Goal: Download file/media

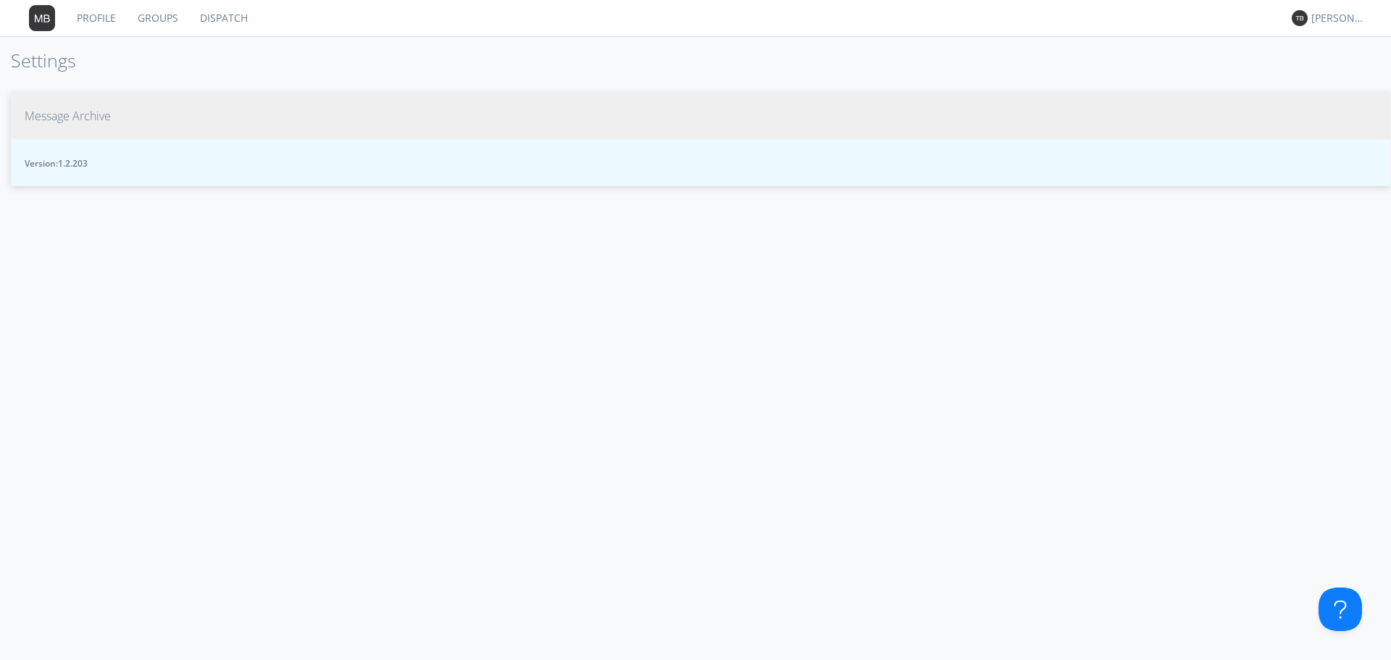
click at [97, 113] on span "Message Archive" at bounding box center [68, 116] width 86 height 17
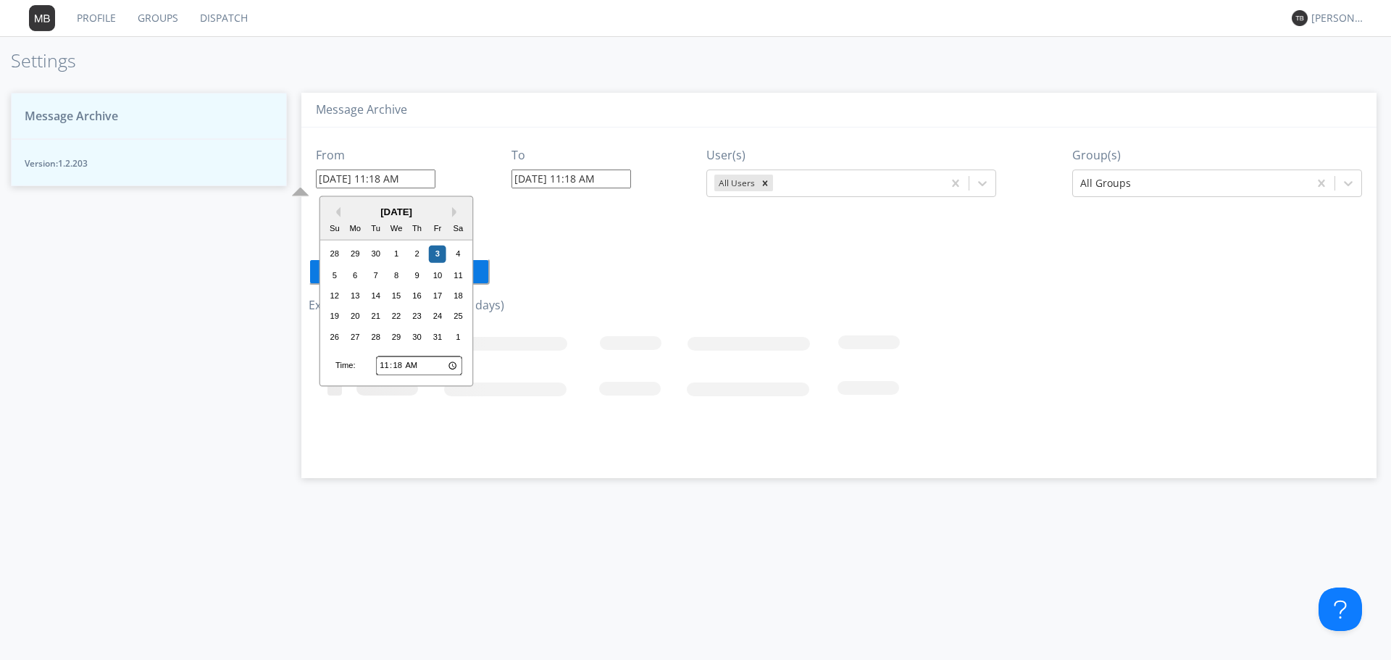
click at [401, 182] on input "10/03/2025 11:18 AM" at bounding box center [376, 179] width 120 height 19
click at [395, 254] on div "1" at bounding box center [396, 254] width 17 height 17
type input "10/01/2025 11:18 AM"
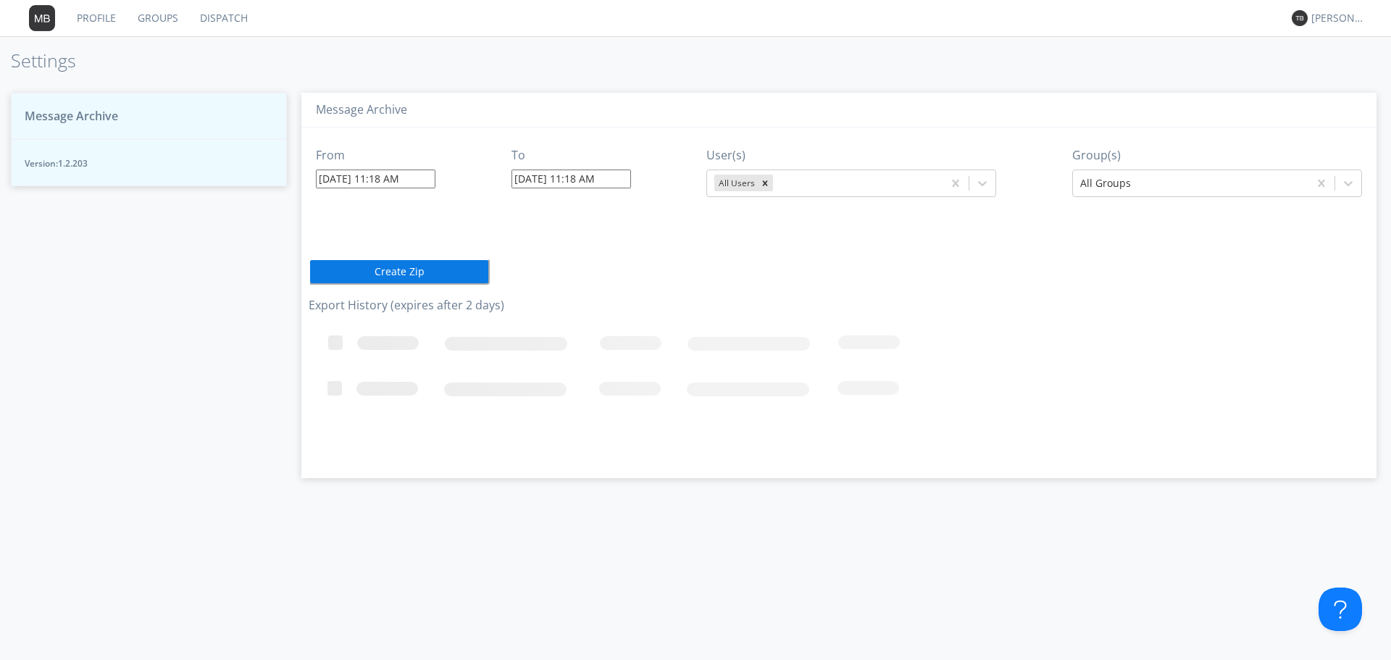
click at [413, 183] on input "10/01/2025 11:18 AM" at bounding box center [376, 179] width 120 height 19
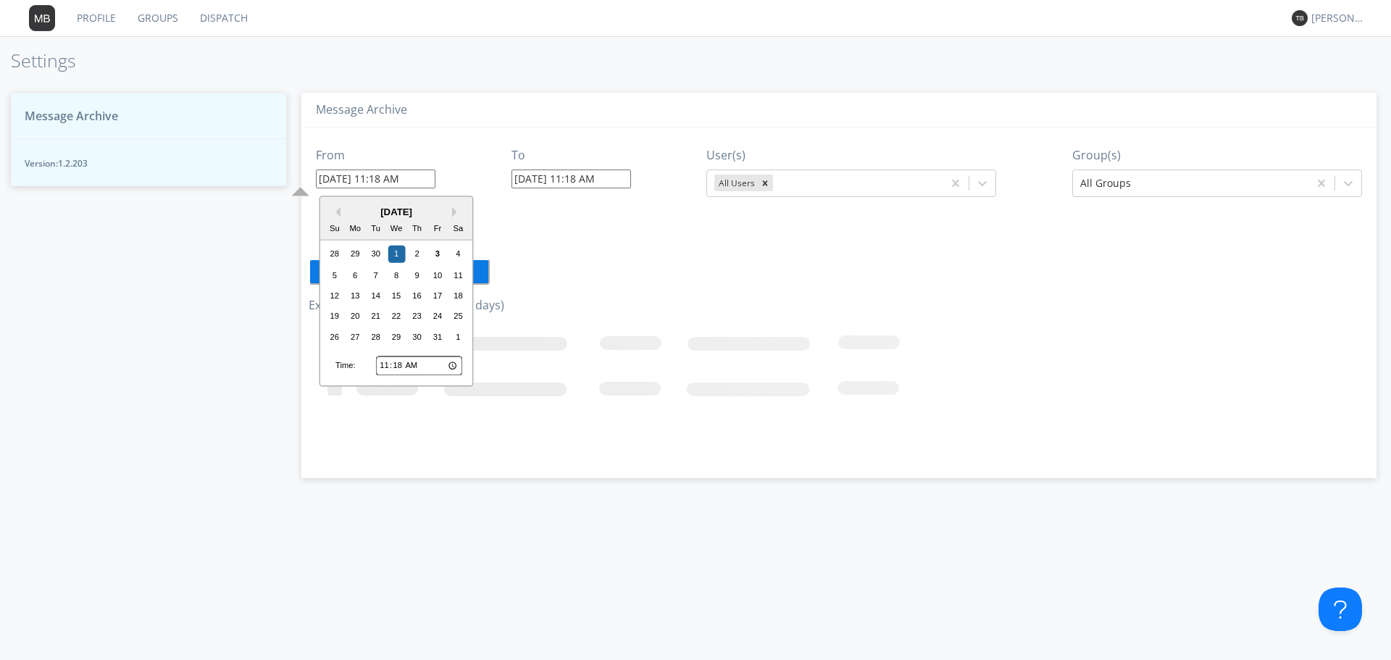
click at [386, 366] on input "11:18" at bounding box center [419, 366] width 86 height 19
type input "07:18"
type input "10/01/2025 7:18 AM"
type input "07:00"
type input "10/01/2025 7:00 AM"
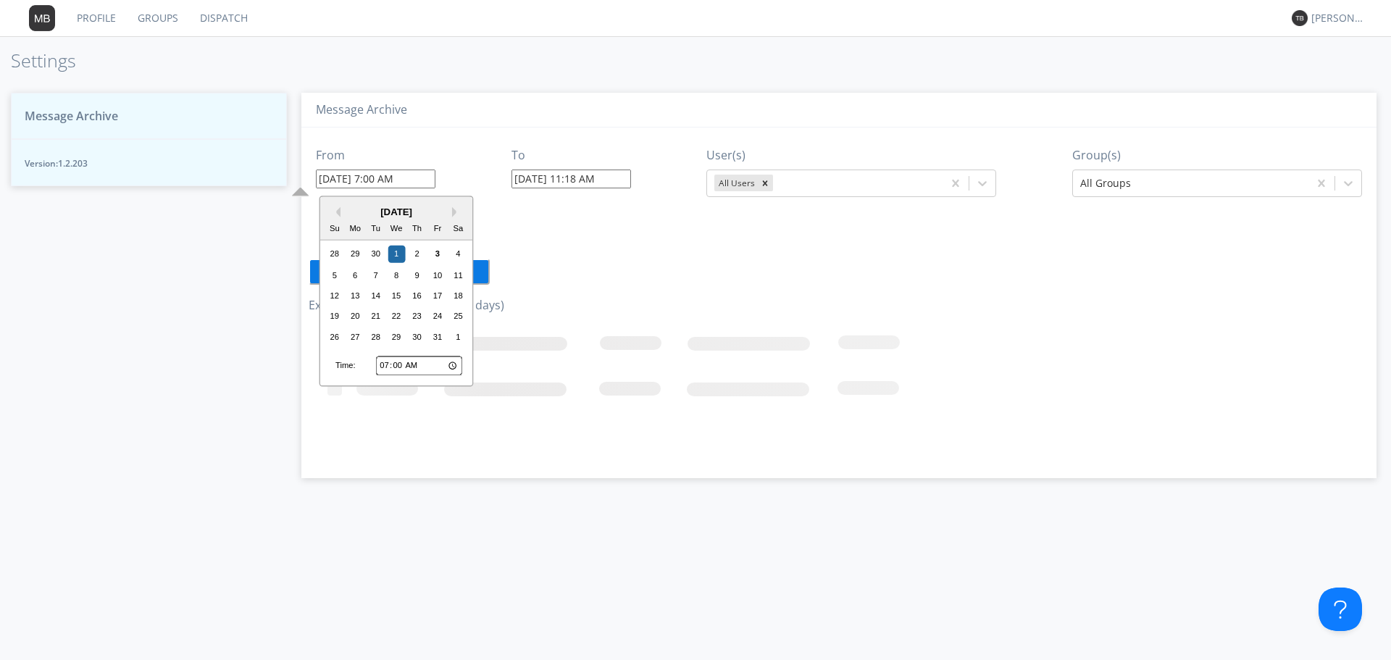
click at [573, 175] on input "10/03/2025 11:18 AM" at bounding box center [572, 179] width 120 height 19
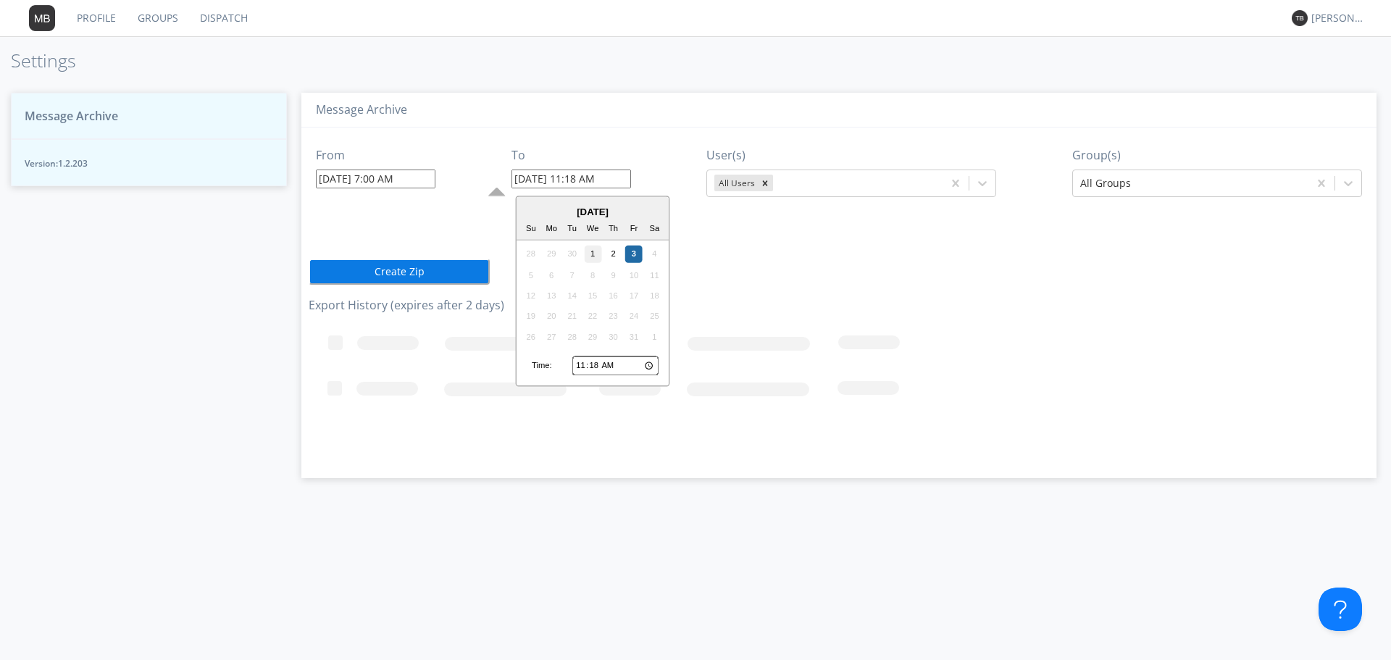
click at [593, 249] on div "1" at bounding box center [592, 254] width 17 height 17
type input "10/01/2025 11:18 AM"
click at [594, 183] on input "10/01/2025 11:18 AM" at bounding box center [572, 179] width 120 height 19
click at [575, 362] on input "11:18" at bounding box center [616, 366] width 86 height 19
type input "09:18"
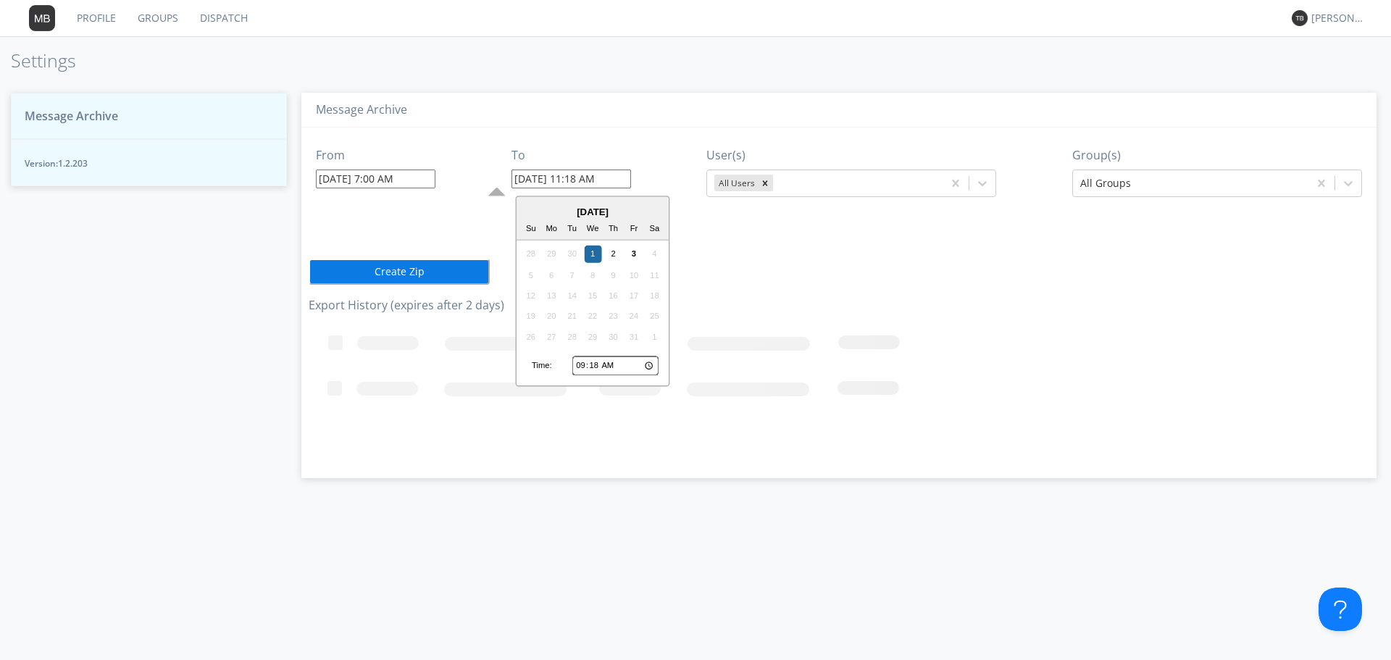
type input "10/01/2025 9:18 AM"
type input "09:00"
type input "10/01/2025 9:00 AM"
click at [433, 267] on button "Create Zip" at bounding box center [399, 272] width 181 height 26
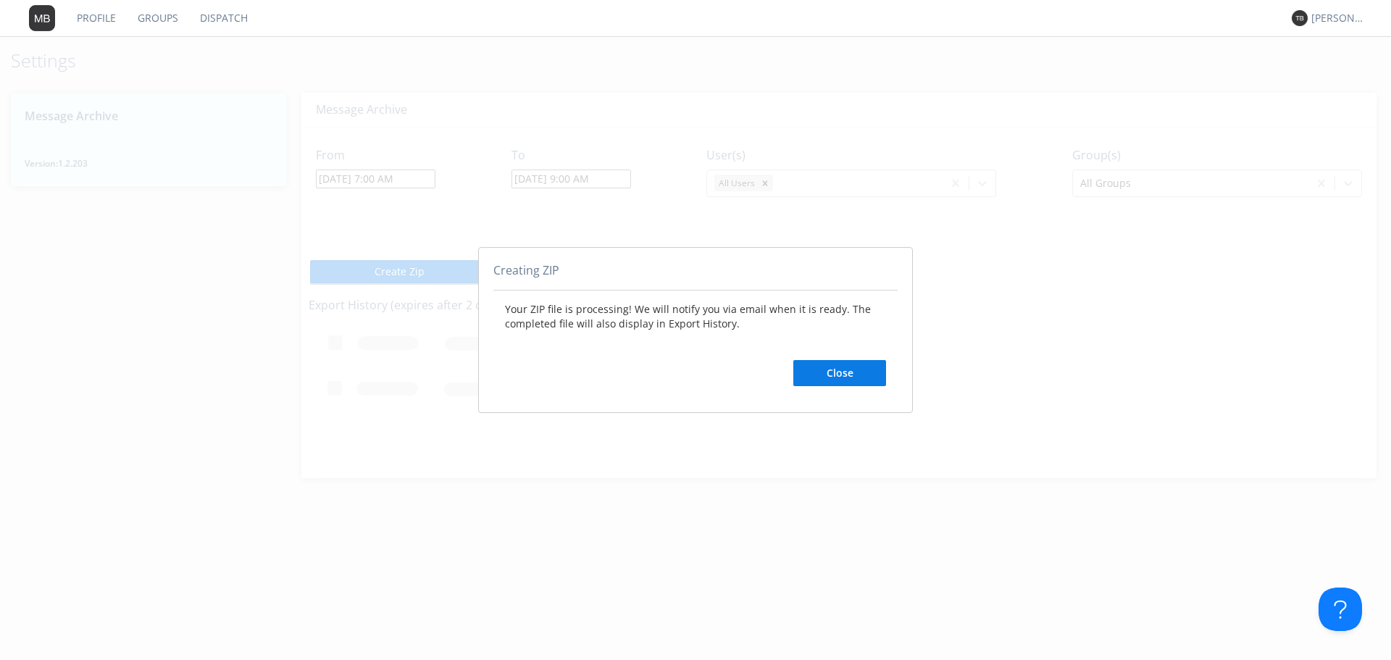
click at [853, 370] on button "Close" at bounding box center [840, 373] width 93 height 26
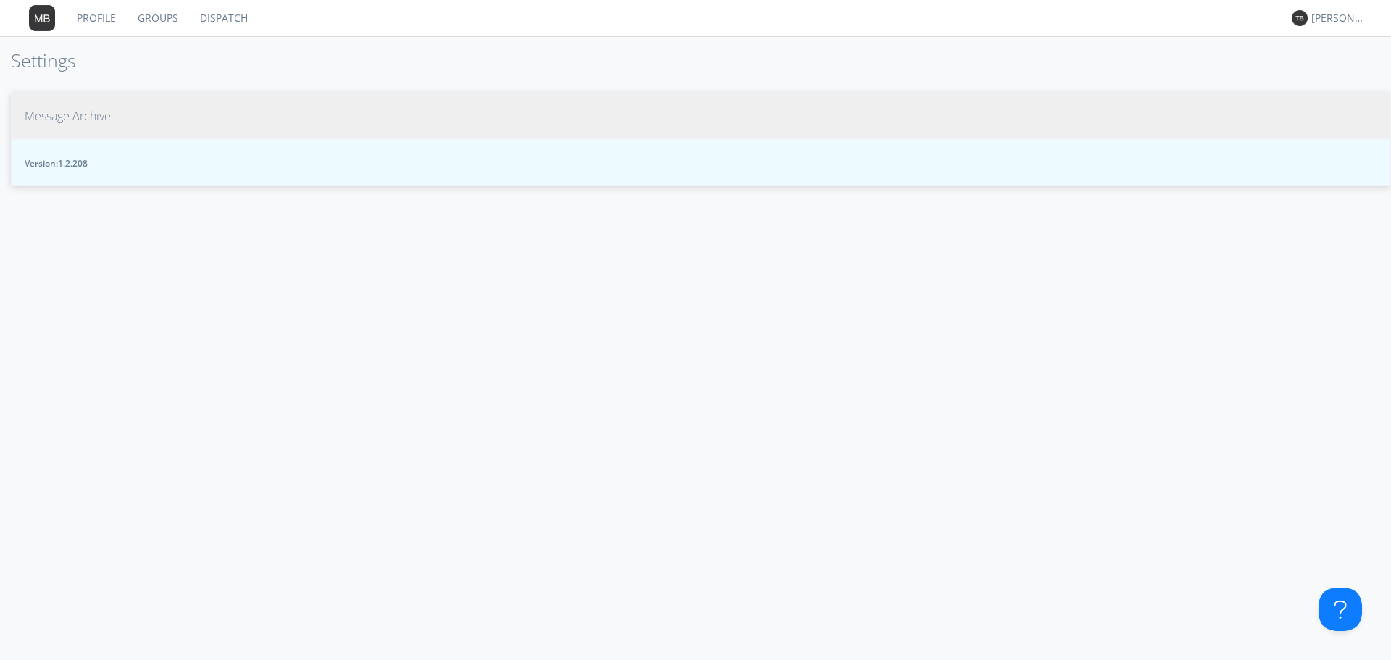
click at [120, 120] on button "Message Archive" at bounding box center [701, 116] width 1381 height 47
click at [125, 120] on button "Message Archive" at bounding box center [701, 116] width 1381 height 47
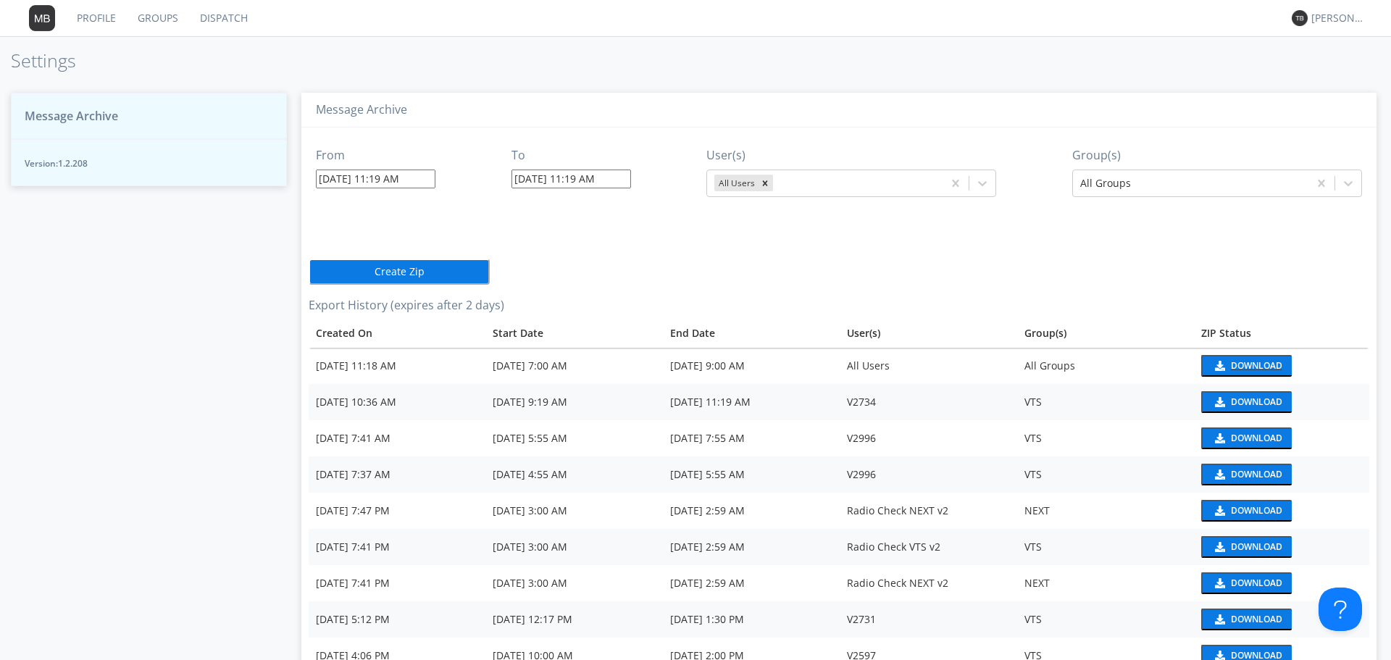
click at [1240, 363] on div "Download" at bounding box center [1256, 366] width 51 height 9
